Goal: Information Seeking & Learning: Learn about a topic

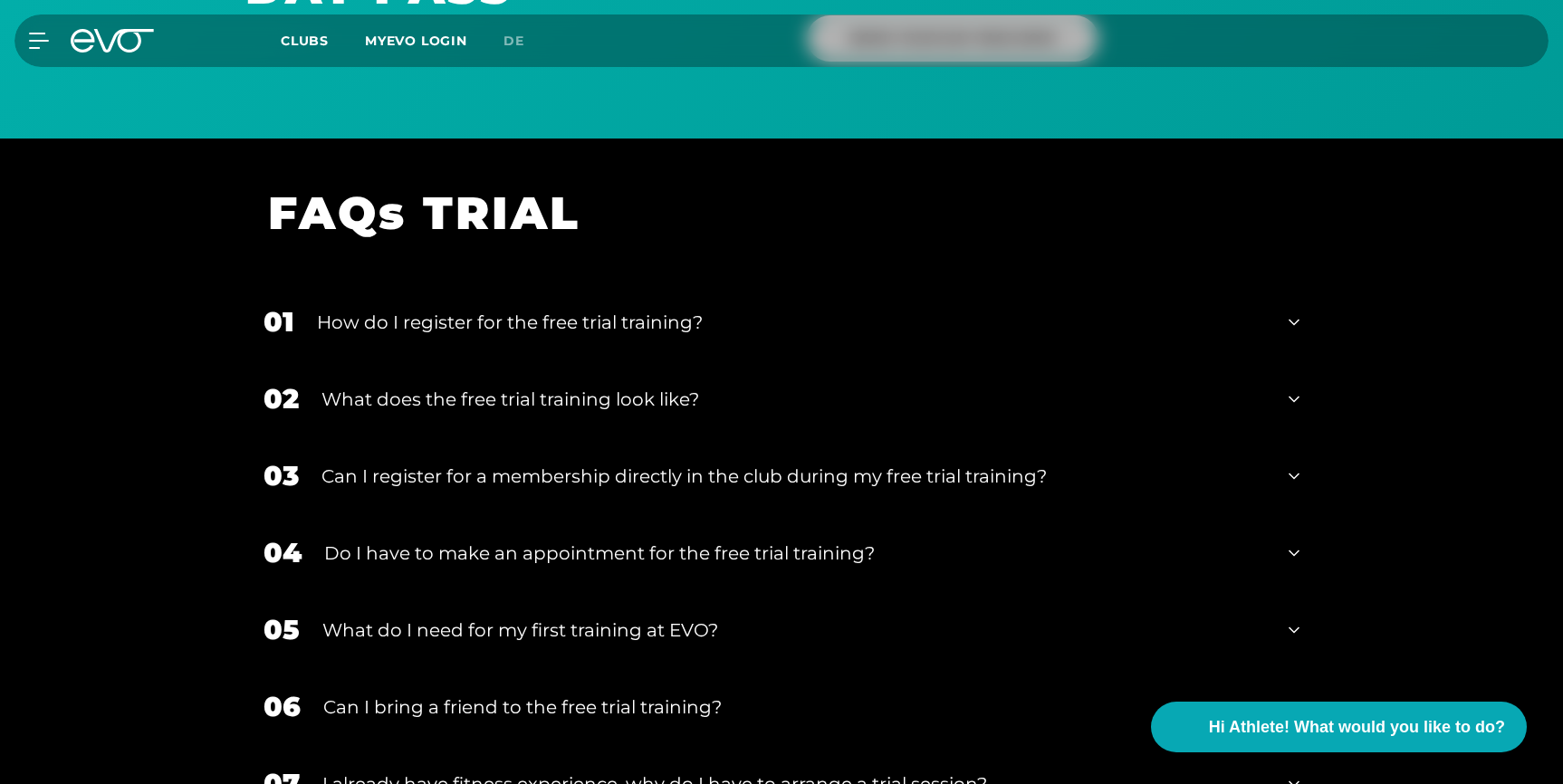
scroll to position [1554, 0]
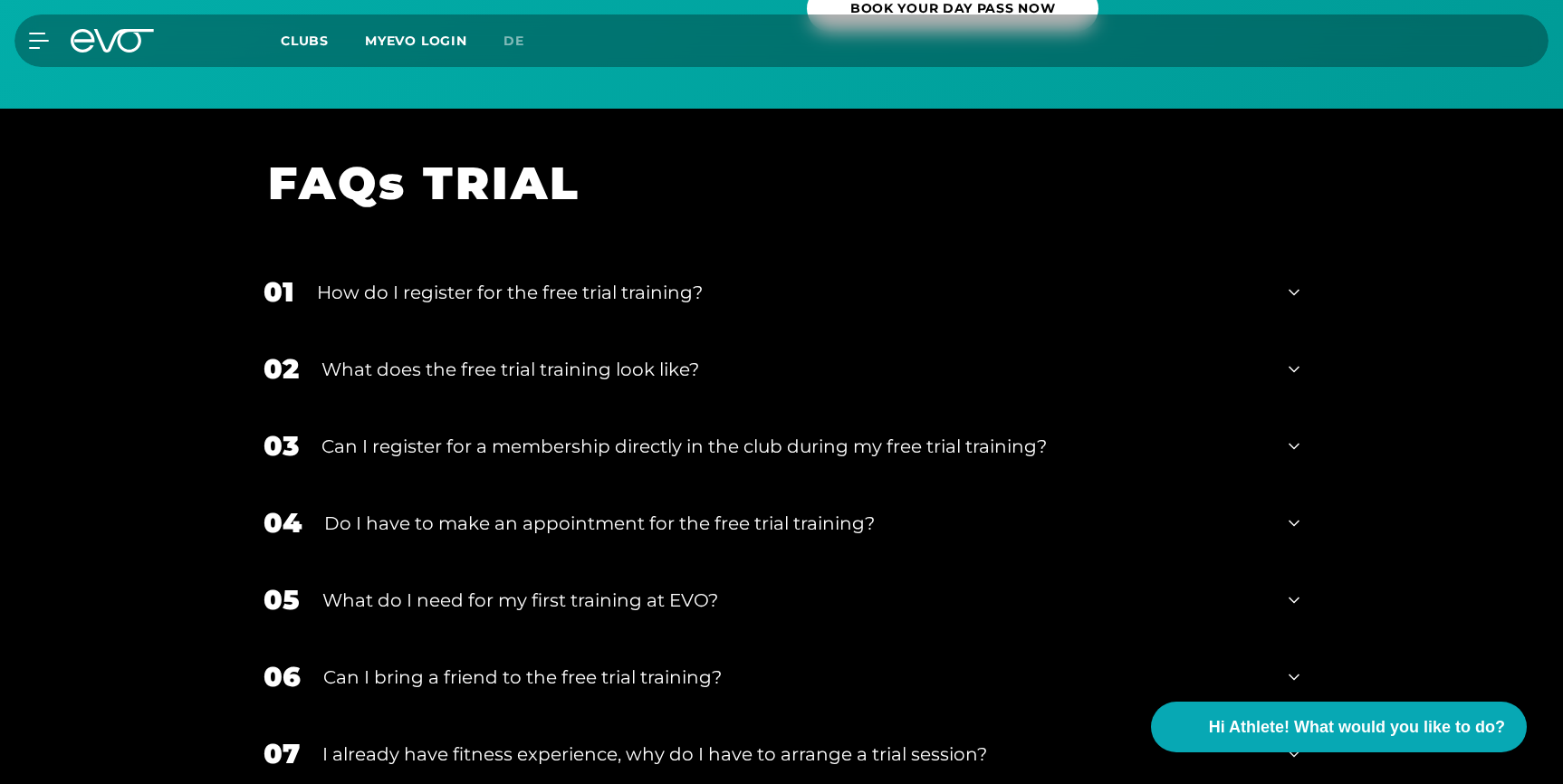
click at [389, 372] on div "What does the free trial training look like?" at bounding box center [794, 369] width 945 height 27
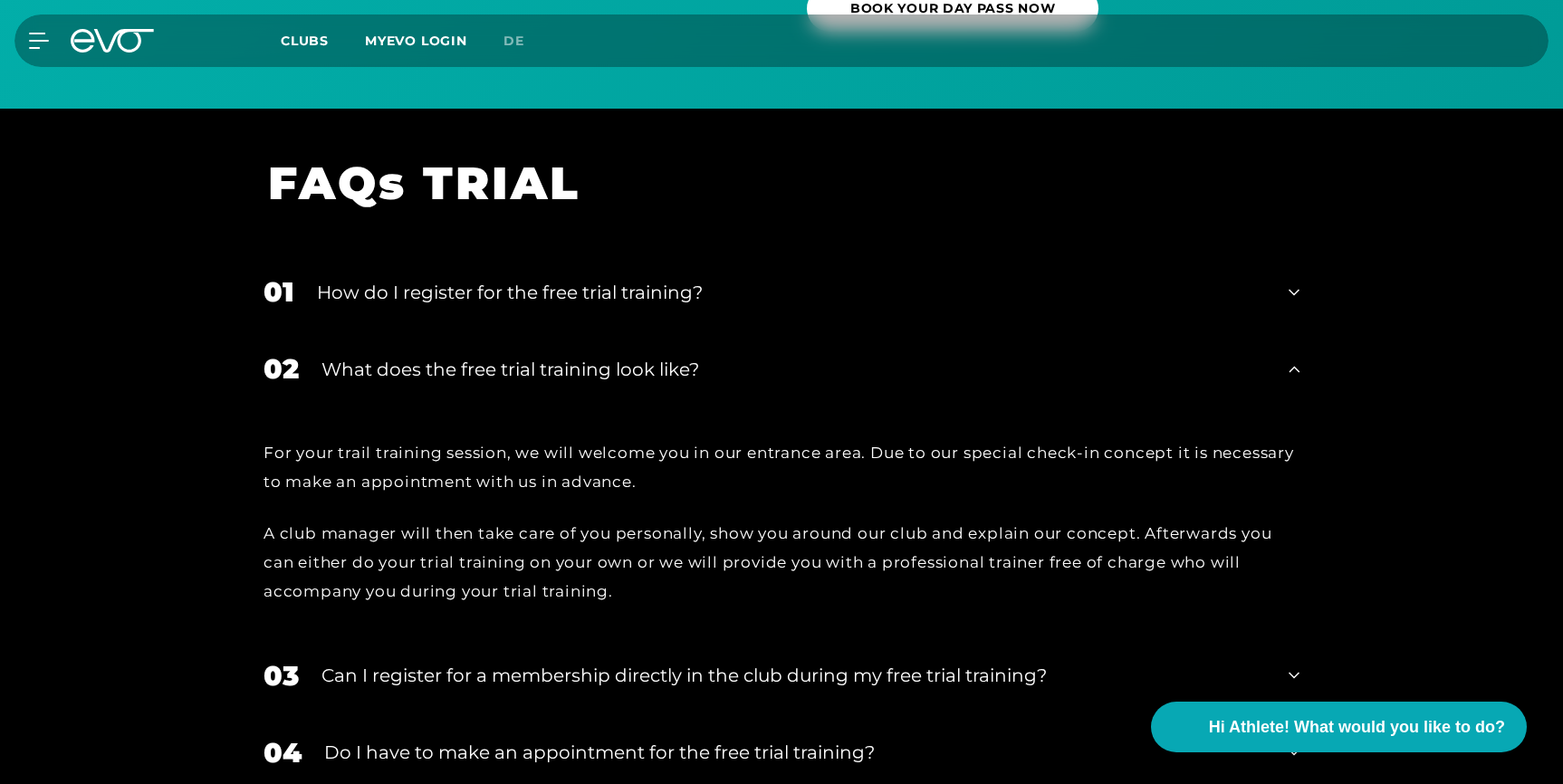
click at [389, 372] on div "What does the free trial training look like?" at bounding box center [794, 369] width 945 height 27
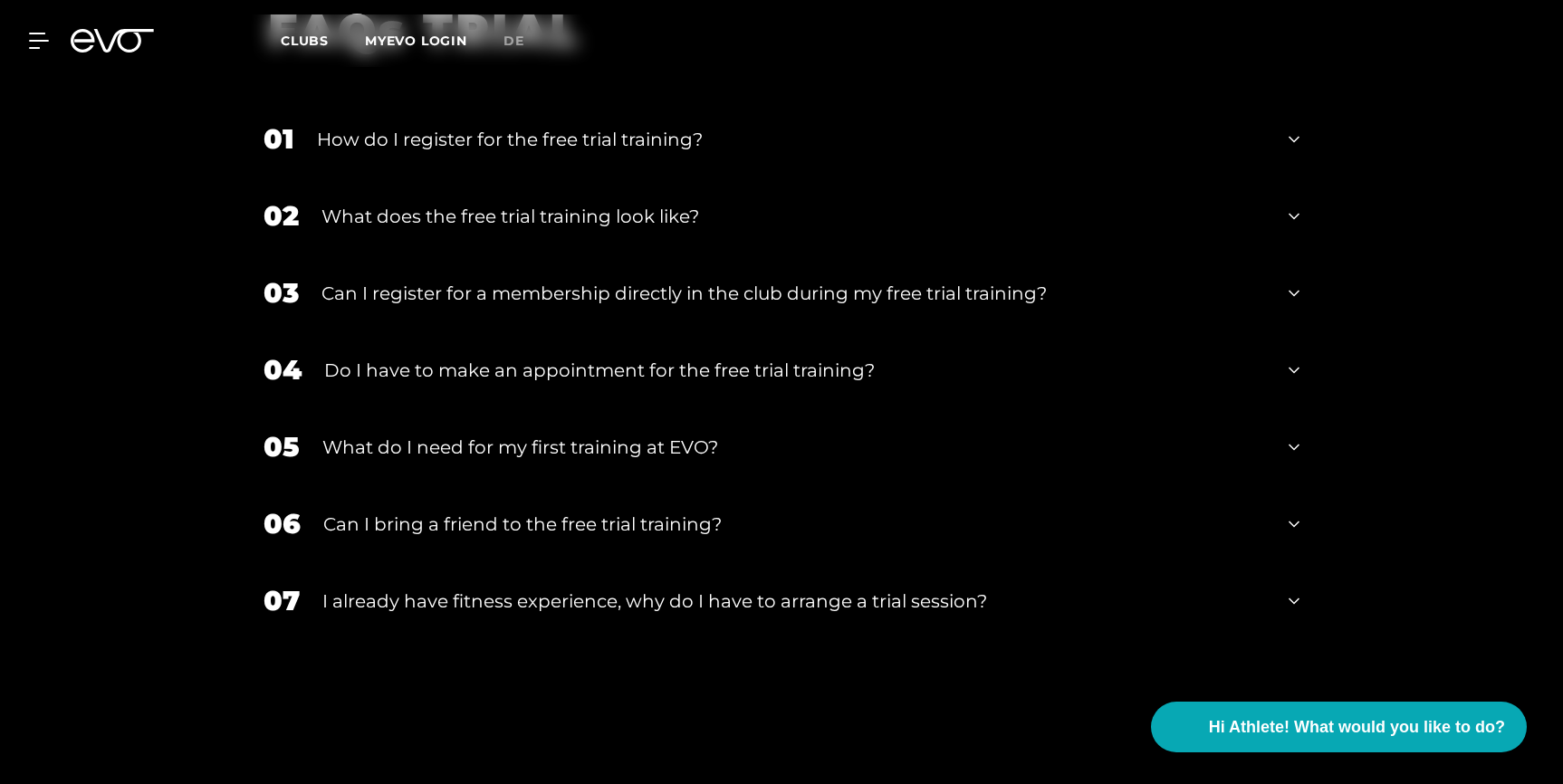
scroll to position [1750, 0]
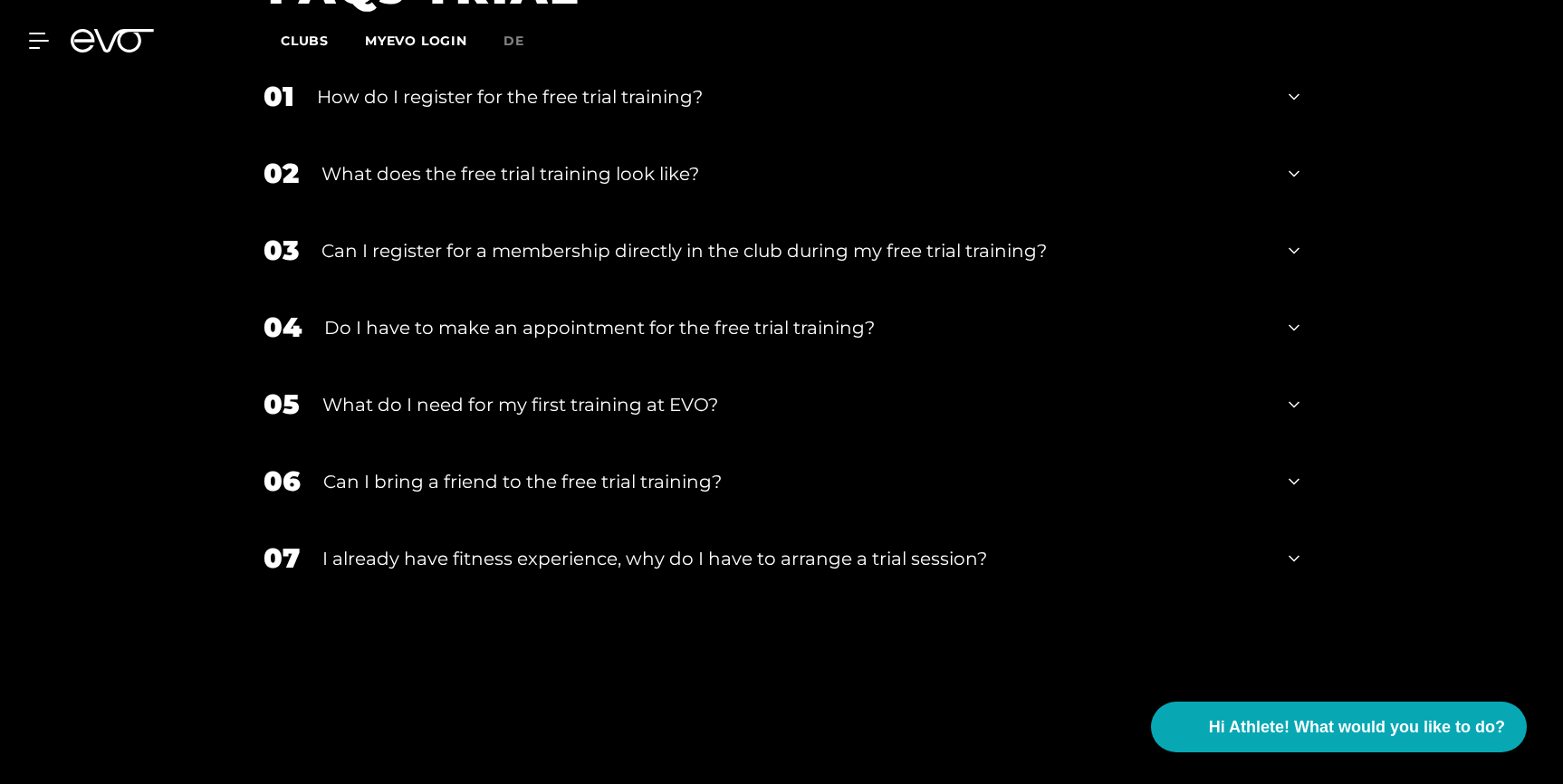
click at [418, 486] on div "Can I bring a friend to the free trial training?" at bounding box center [794, 481] width 943 height 27
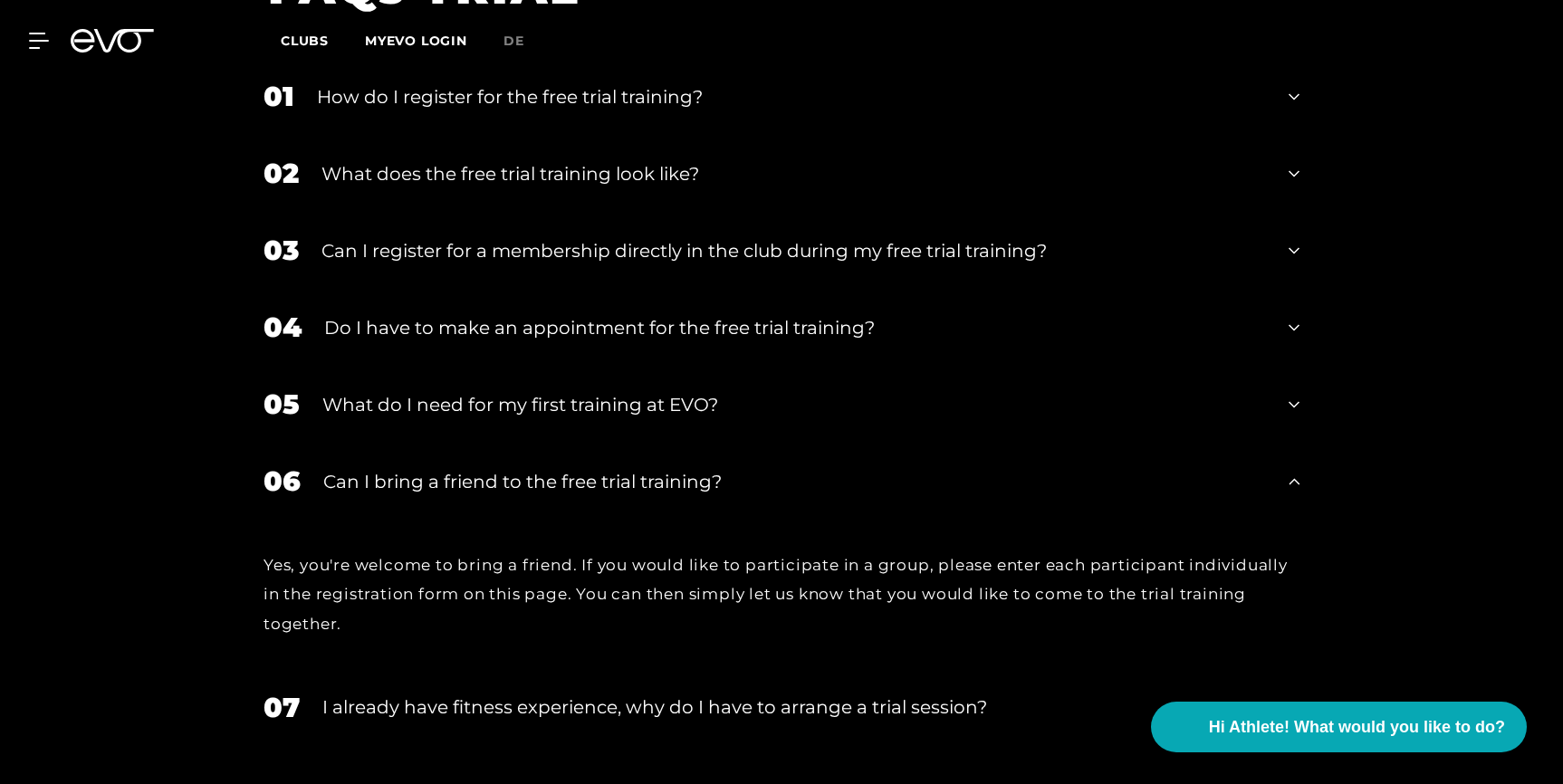
click at [418, 486] on div "Can I bring a friend to the free trial training?" at bounding box center [794, 481] width 943 height 27
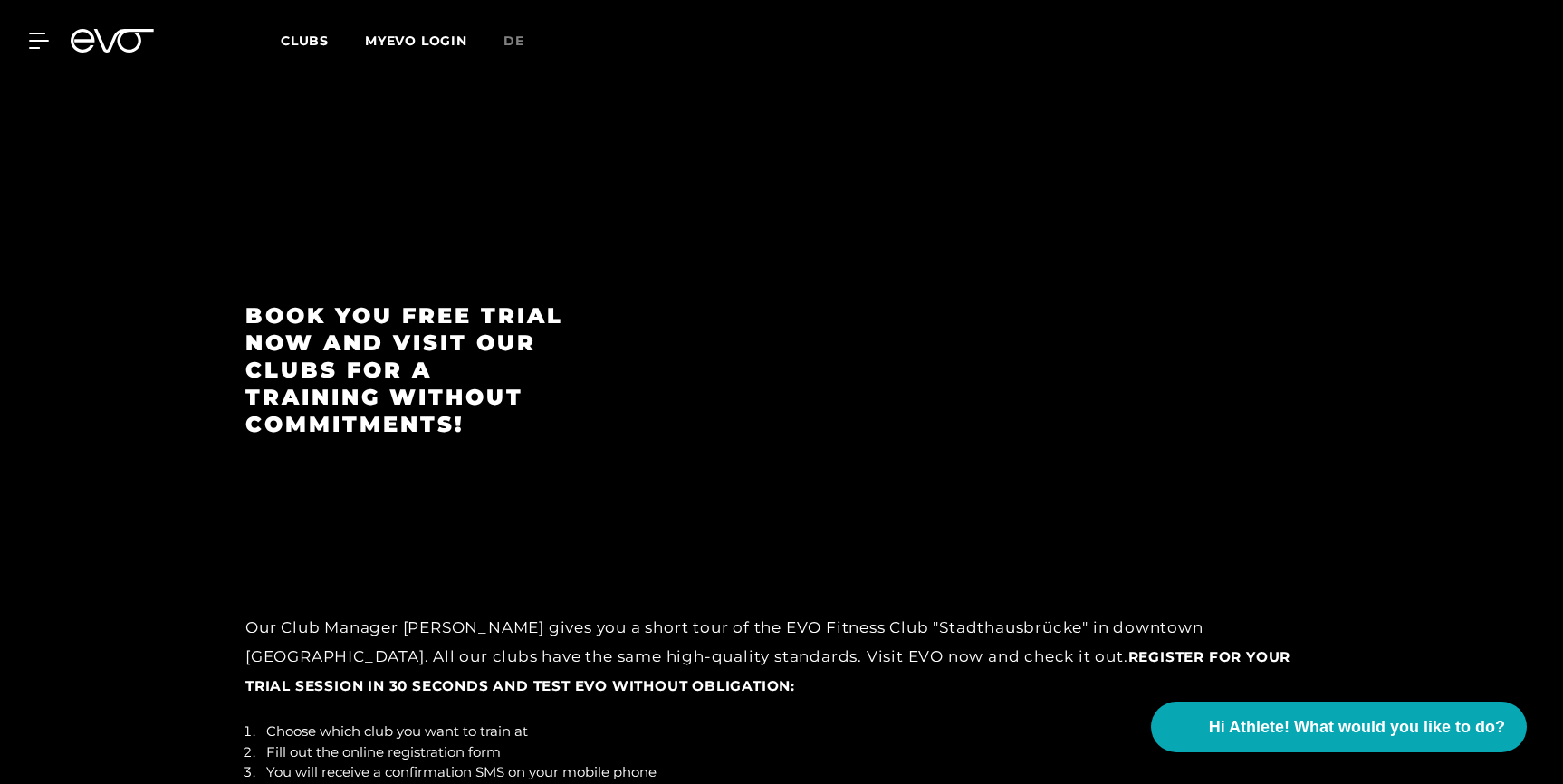
scroll to position [2425, 0]
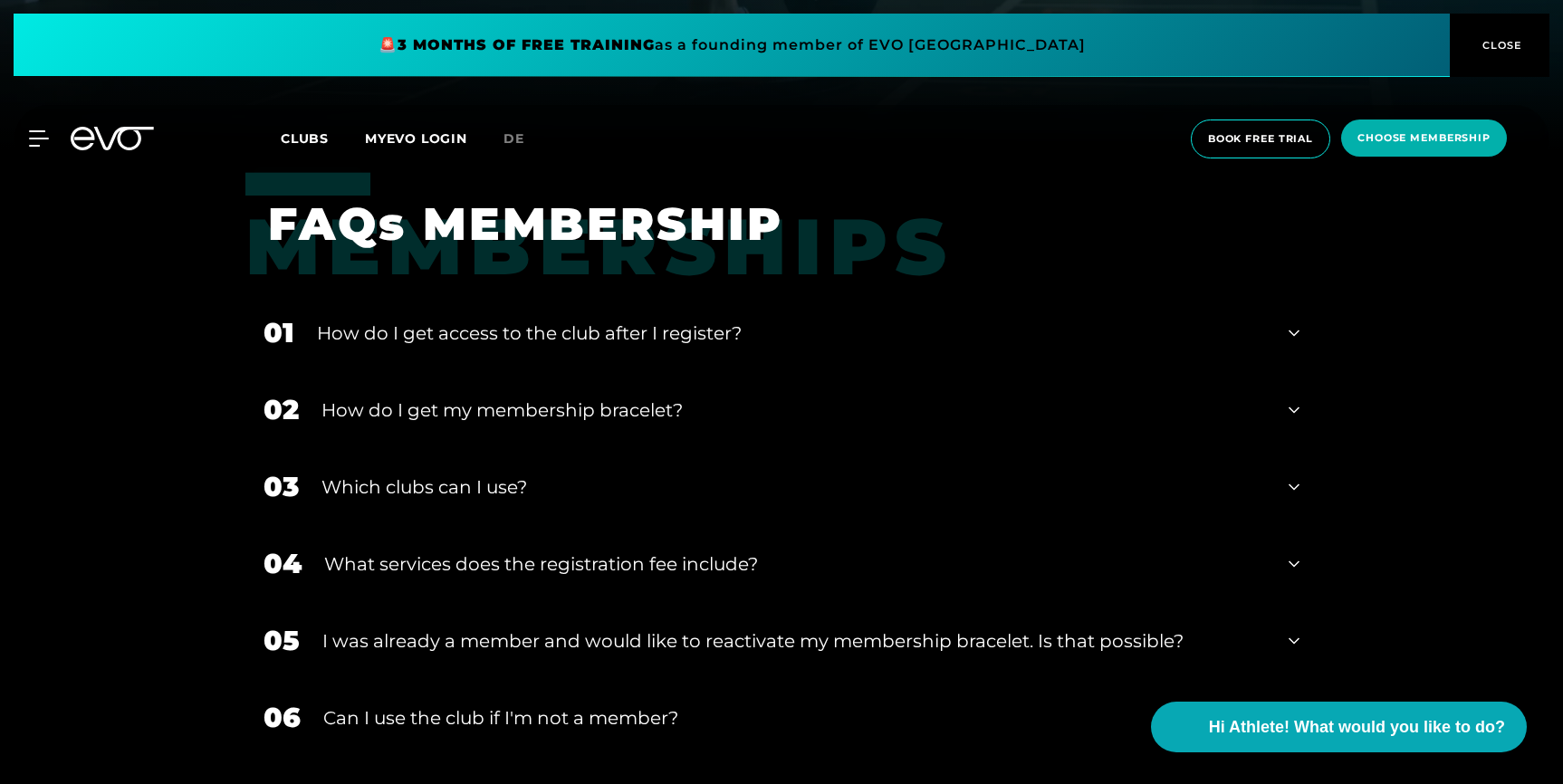
scroll to position [638, 0]
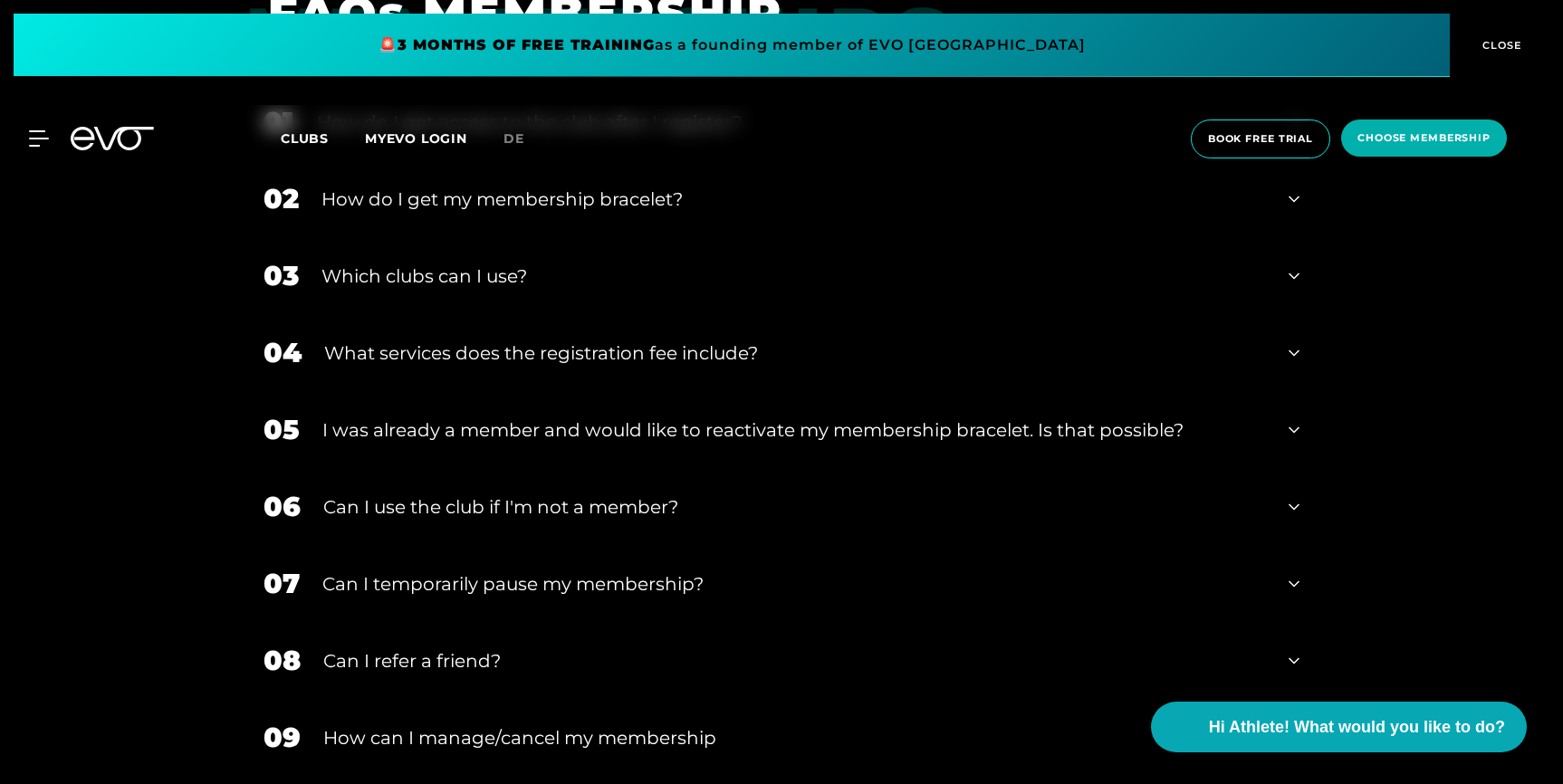
click at [422, 659] on div "Can I refer a friend?" at bounding box center [794, 660] width 943 height 27
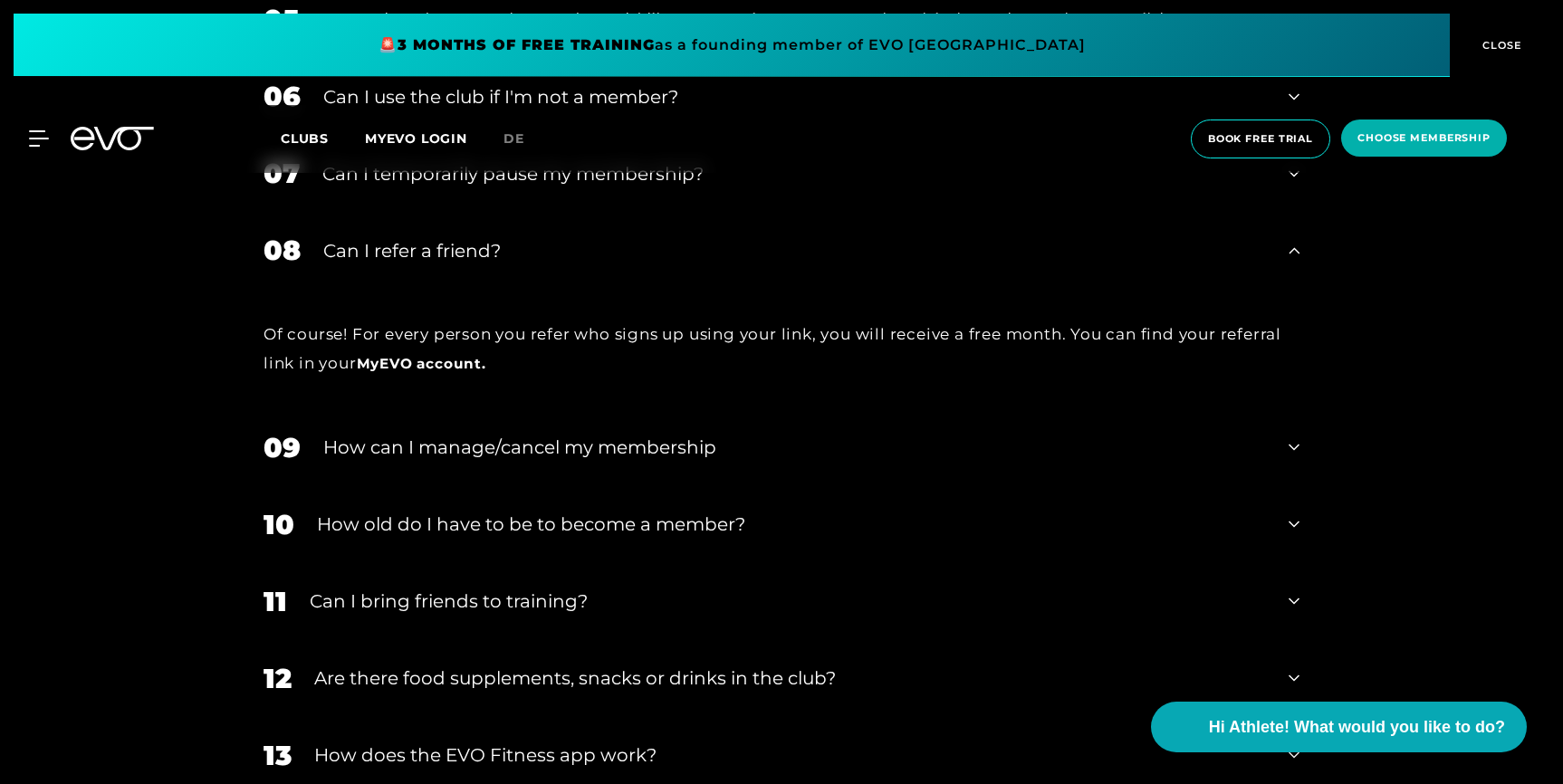
scroll to position [1267, 0]
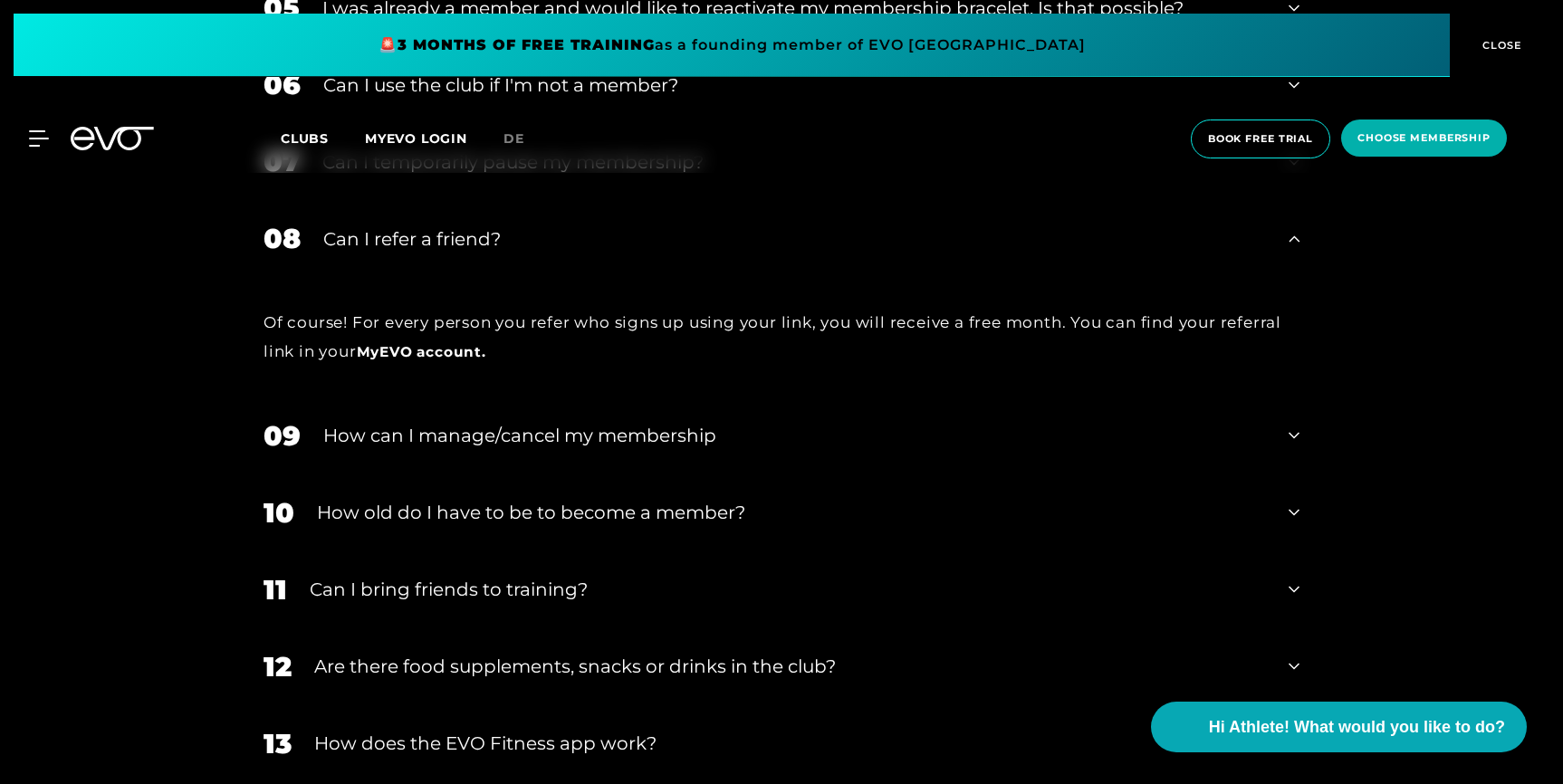
click at [362, 591] on div "Can I bring friends to training?" at bounding box center [787, 588] width 956 height 27
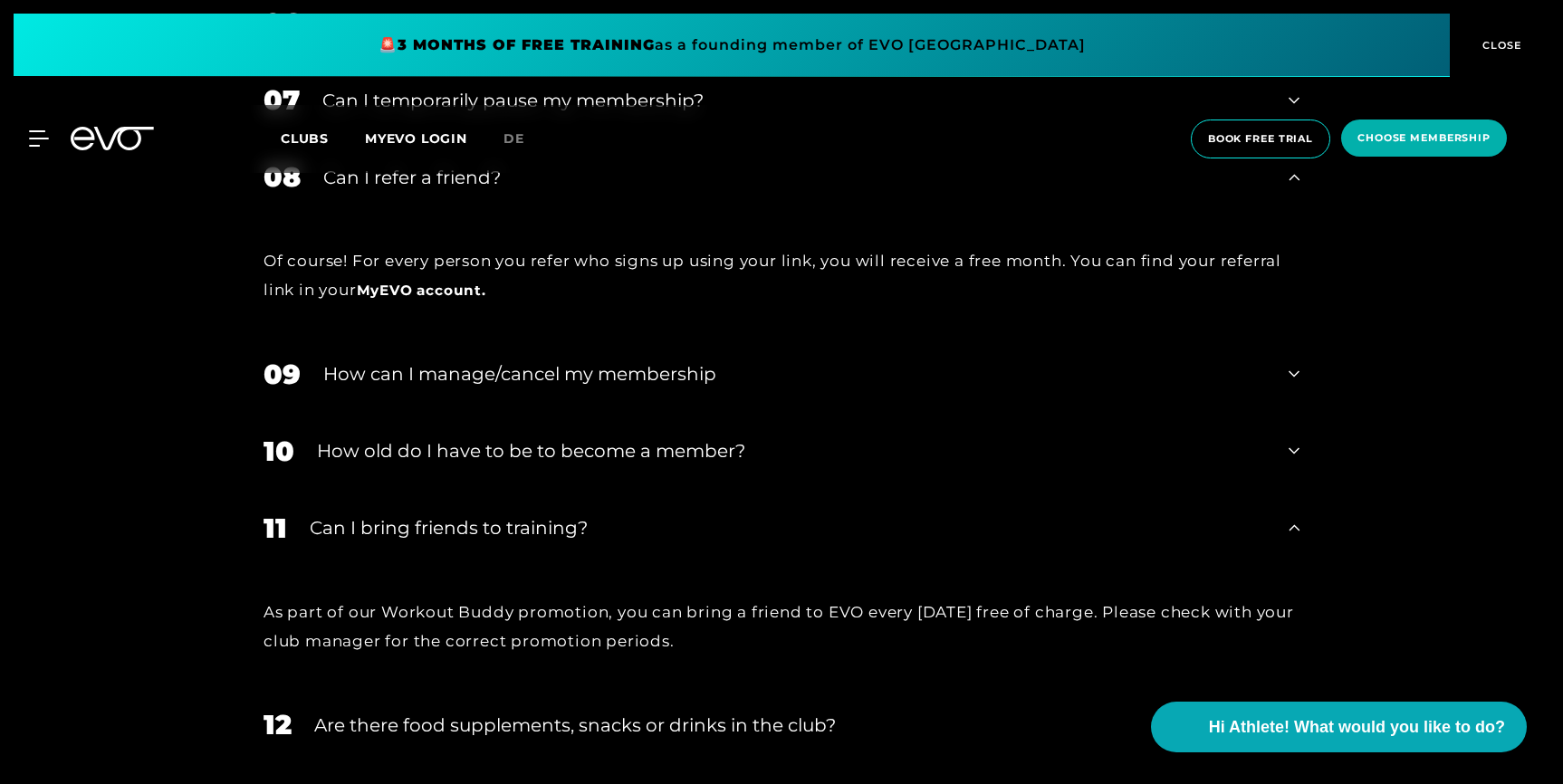
scroll to position [1333, 0]
